Goal: Task Accomplishment & Management: Use online tool/utility

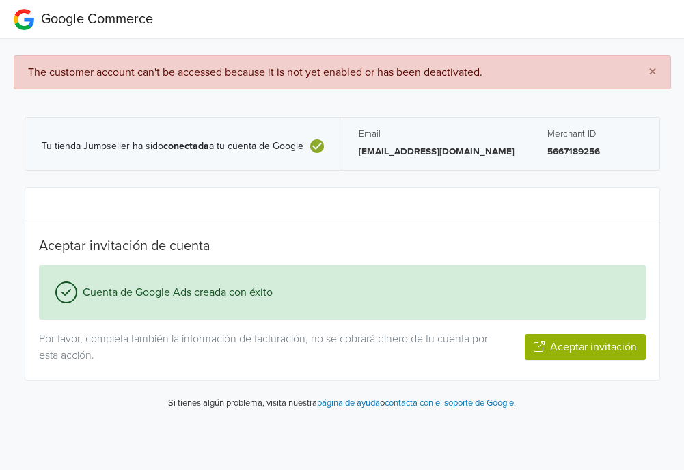
click at [573, 354] on button "Aceptar invitación" at bounding box center [585, 347] width 121 height 26
click at [558, 348] on button "Aceptar invitación" at bounding box center [585, 347] width 121 height 26
click at [556, 346] on button "Aceptar invitación" at bounding box center [585, 347] width 121 height 26
